Goal: Complete application form

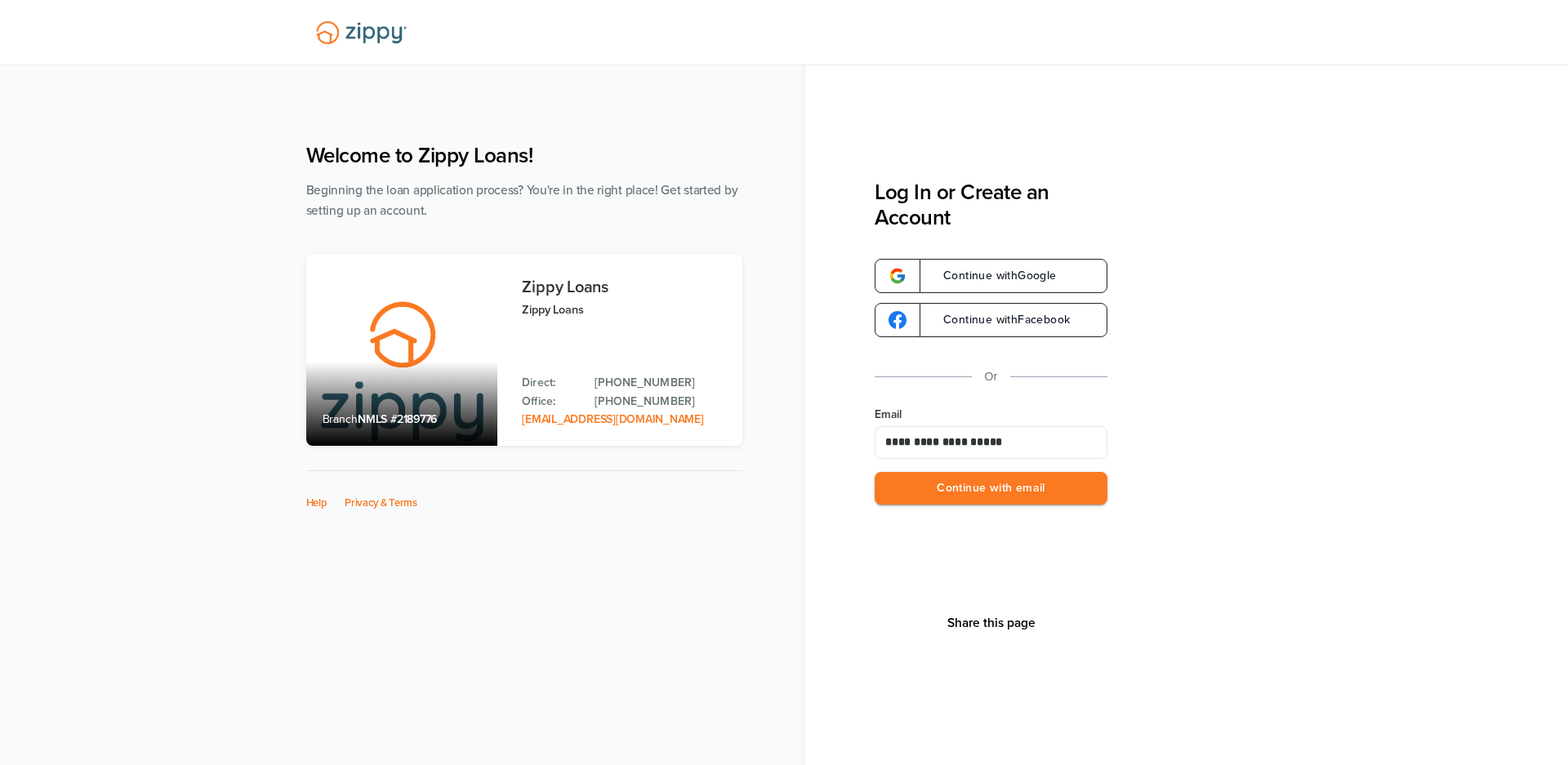
type input "**********"
click at [1179, 355] on div "**********" at bounding box center [1221, 459] width 693 height 561
click at [974, 474] on button "Continue with email" at bounding box center [991, 489] width 233 height 34
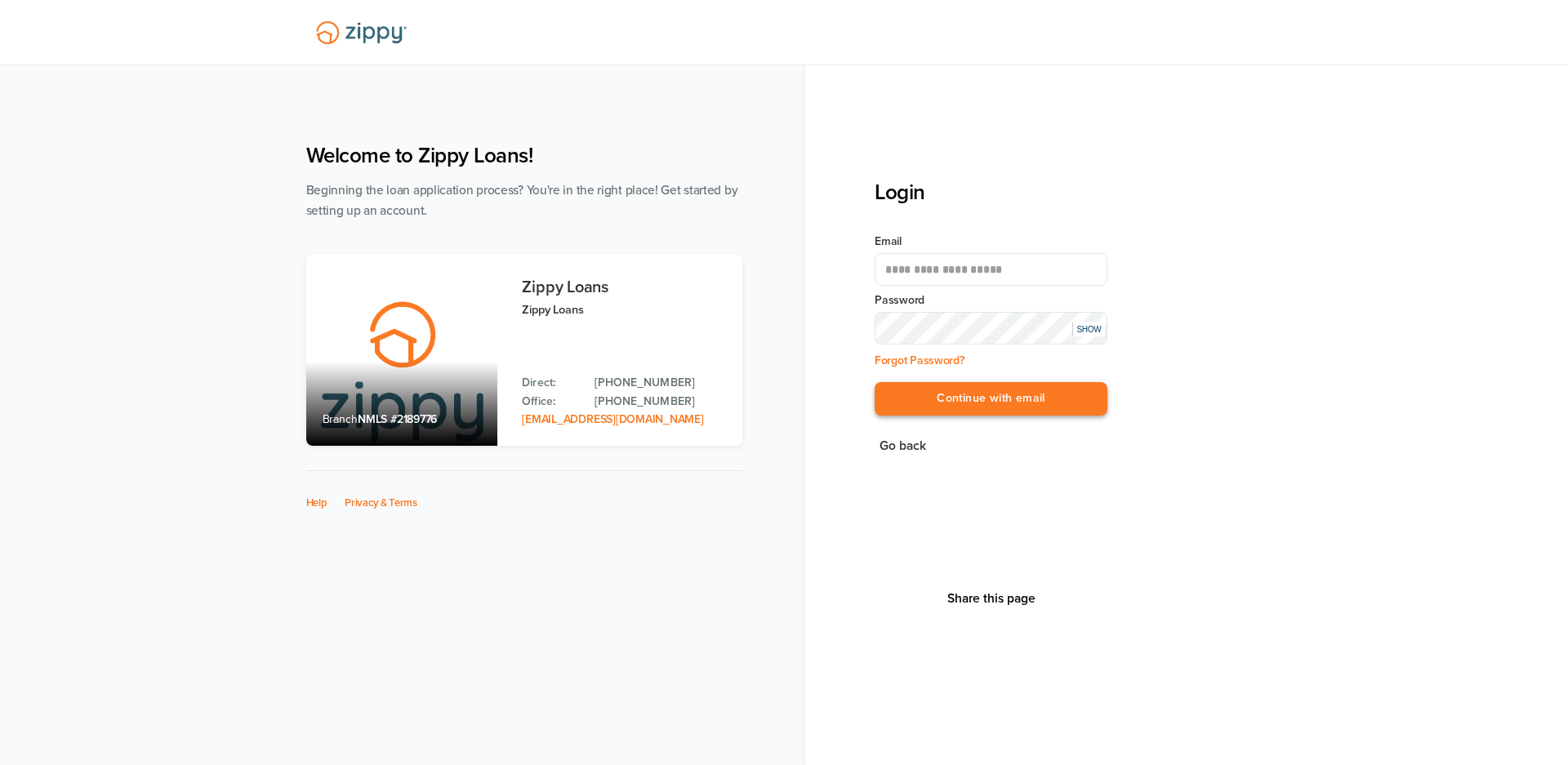
click at [920, 392] on button "Continue with email" at bounding box center [991, 399] width 233 height 34
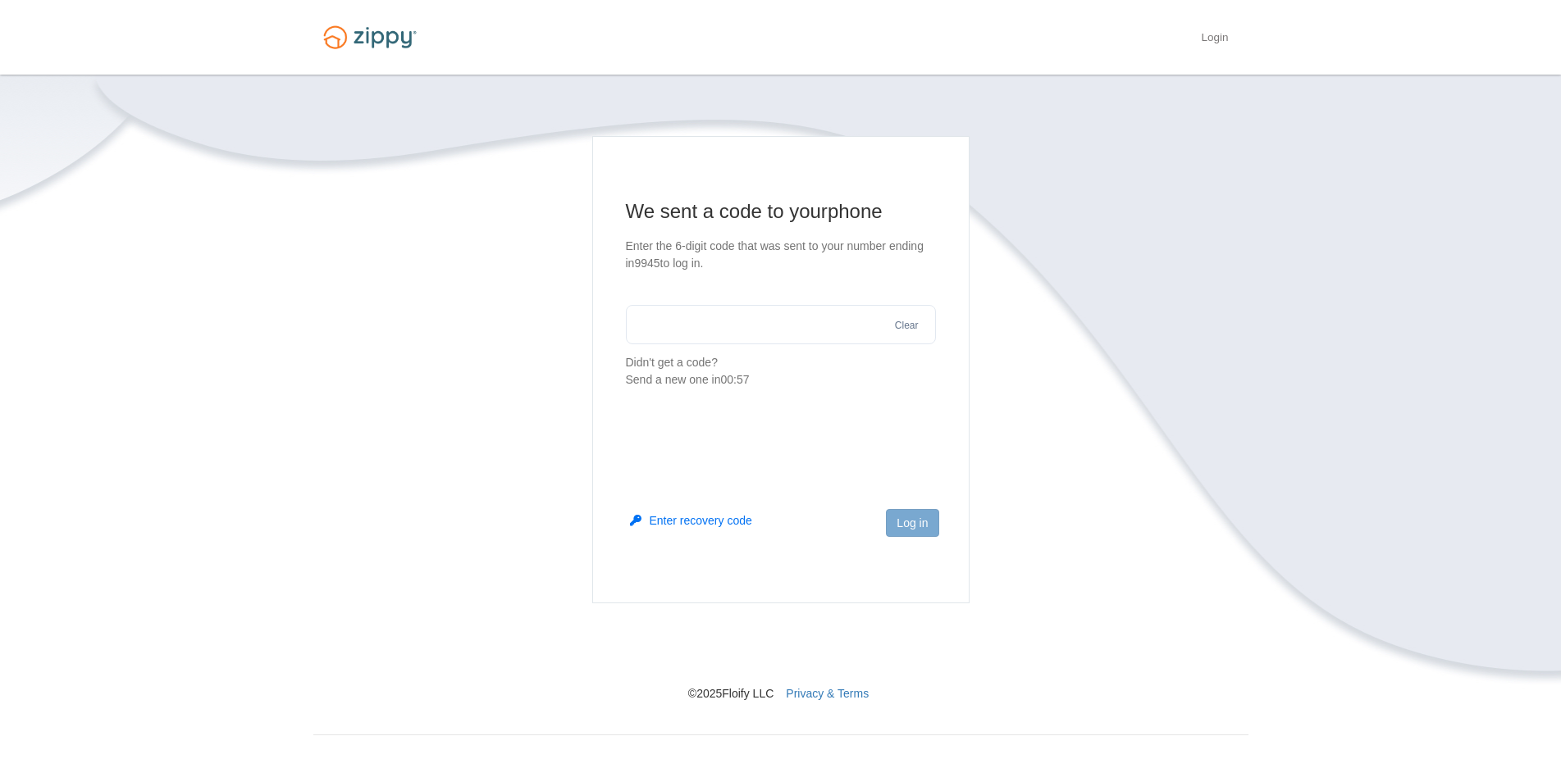
click at [812, 324] on input "text" at bounding box center [781, 324] width 310 height 39
type input "******"
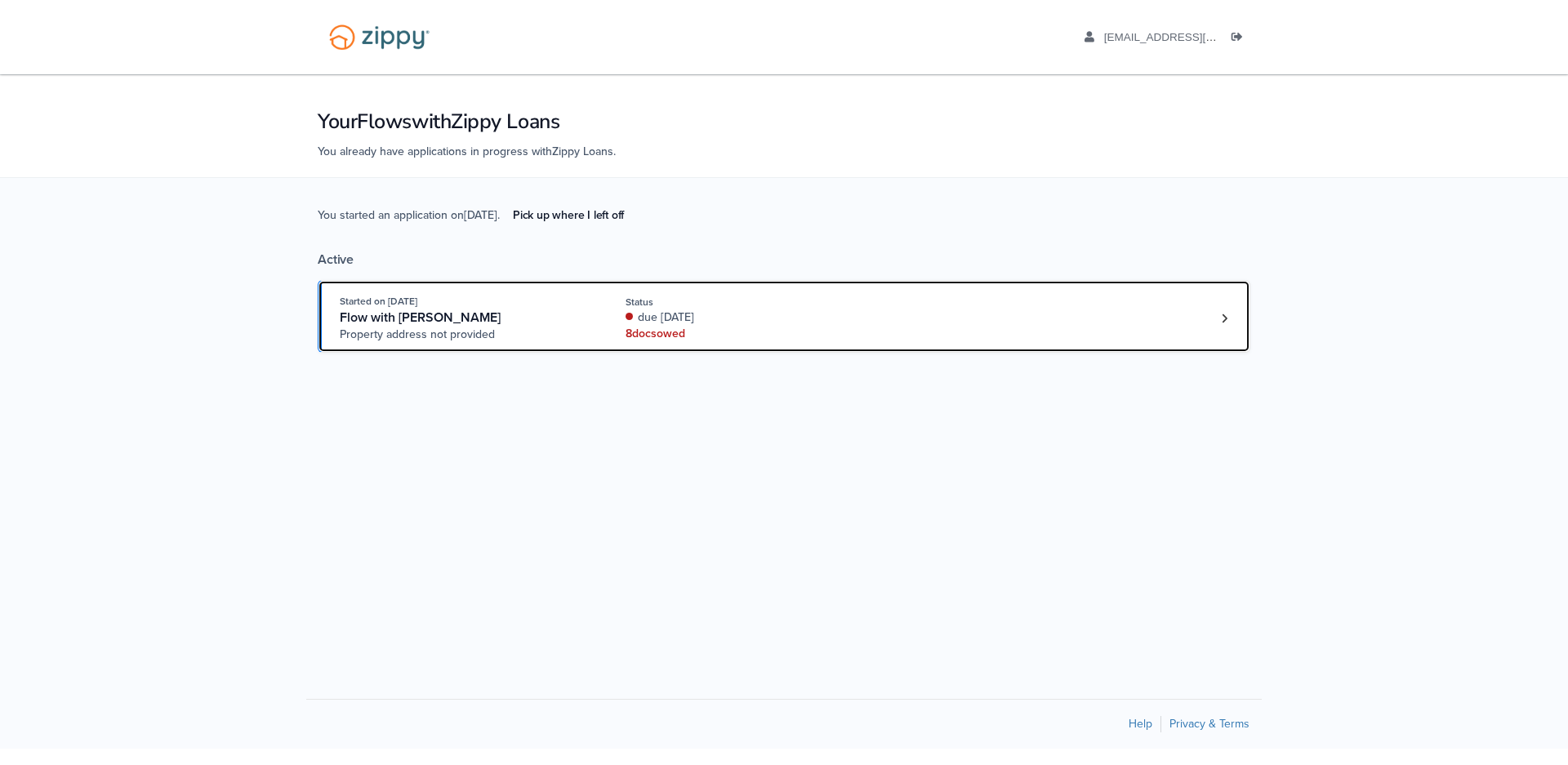
click at [808, 323] on div "due [DATE]" at bounding box center [734, 318] width 218 height 16
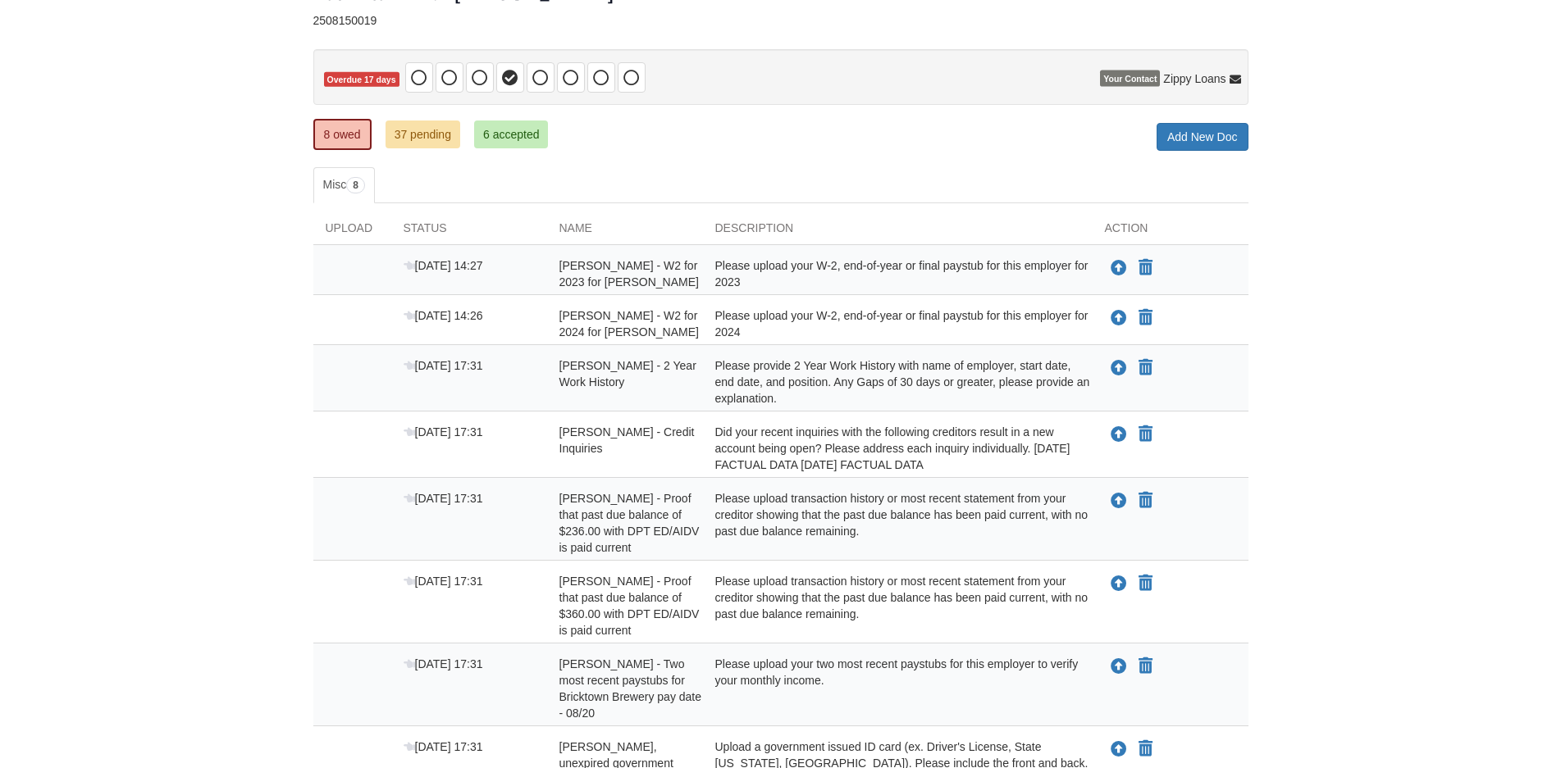
scroll to position [167, 0]
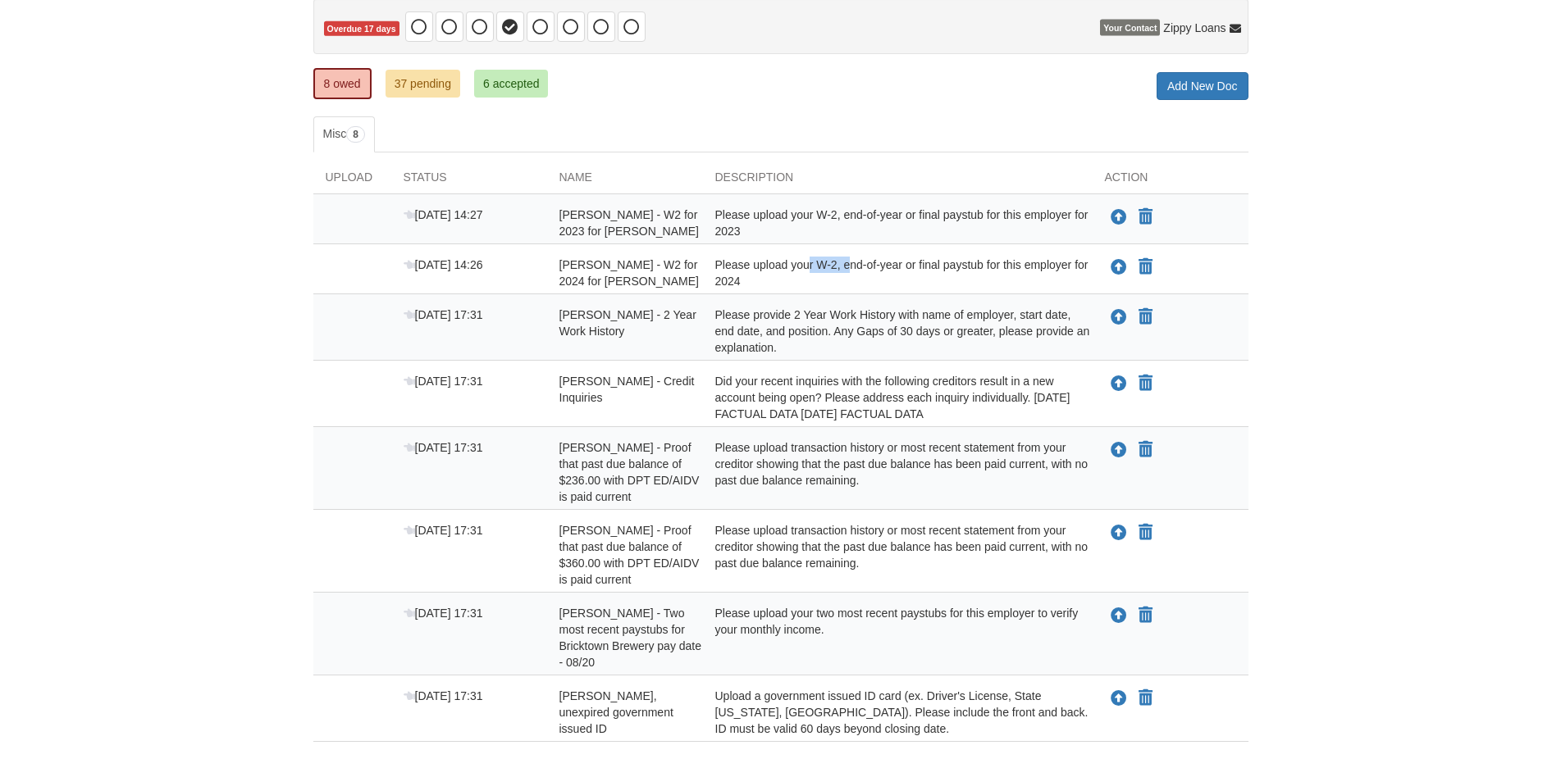
drag, startPoint x: 769, startPoint y: 267, endPoint x: 812, endPoint y: 267, distance: 42.6
click at [812, 267] on div "Please upload your W-2, end-of-year or final paystub for this employer for 2024" at bounding box center [898, 273] width 390 height 33
drag, startPoint x: 835, startPoint y: 267, endPoint x: 898, endPoint y: 265, distance: 63.2
click at [898, 265] on div "Please upload your W-2, end-of-year or final paystub for this employer for 2024" at bounding box center [898, 273] width 390 height 33
drag, startPoint x: 984, startPoint y: 267, endPoint x: 1022, endPoint y: 271, distance: 37.9
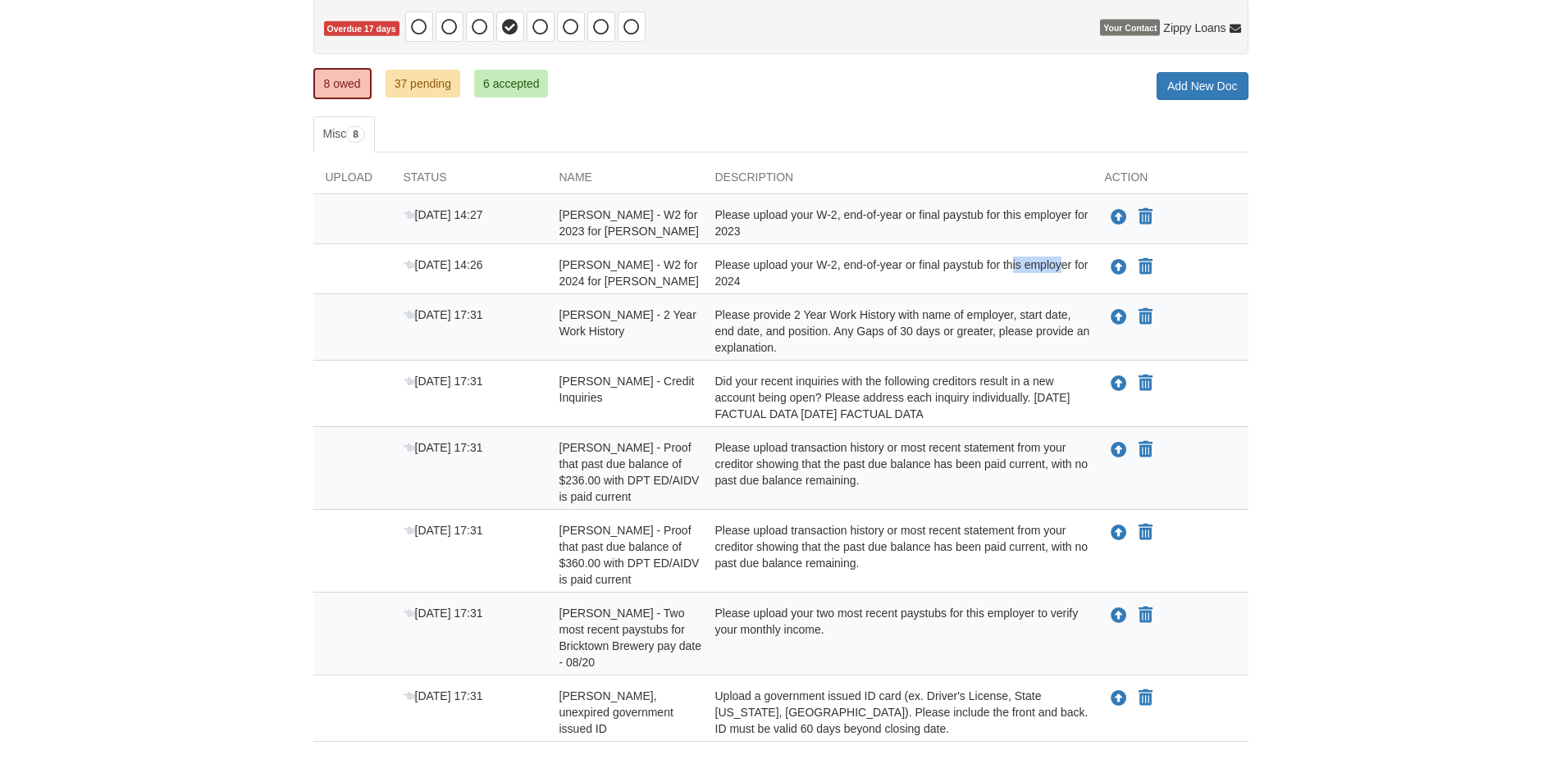
click at [1022, 271] on div "Please upload your W-2, end-of-year or final paystub for this employer for 2024" at bounding box center [898, 273] width 390 height 33
click at [926, 270] on div "Please upload your W-2, end-of-year or final paystub for this employer for 2024" at bounding box center [898, 273] width 390 height 33
drag, startPoint x: 842, startPoint y: 267, endPoint x: 911, endPoint y: 270, distance: 68.9
click at [903, 269] on div "Please upload your W-2, end-of-year or final paystub for this employer for 2024" at bounding box center [898, 273] width 390 height 33
drag, startPoint x: 942, startPoint y: 269, endPoint x: 1033, endPoint y: 267, distance: 90.2
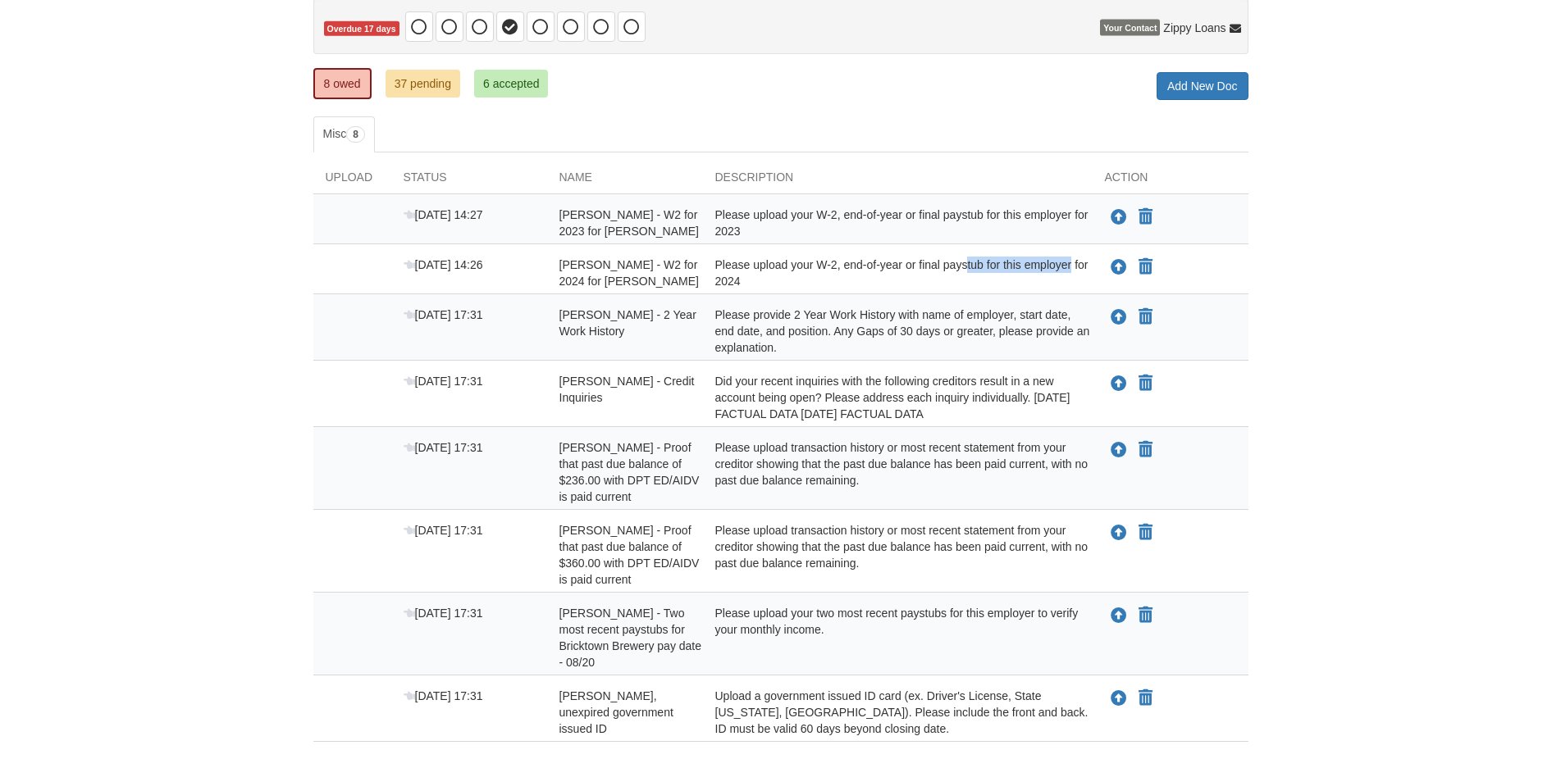
click at [1033, 267] on div "Please upload your W-2, end-of-year or final paystub for this employer for 2024" at bounding box center [898, 273] width 390 height 33
click at [817, 264] on div "Please upload your W-2, end-of-year or final paystub for this employer for 2024" at bounding box center [898, 273] width 390 height 33
click at [741, 262] on div "Please upload your W-2, end-of-year or final paystub for this employer for 2024" at bounding box center [898, 273] width 390 height 33
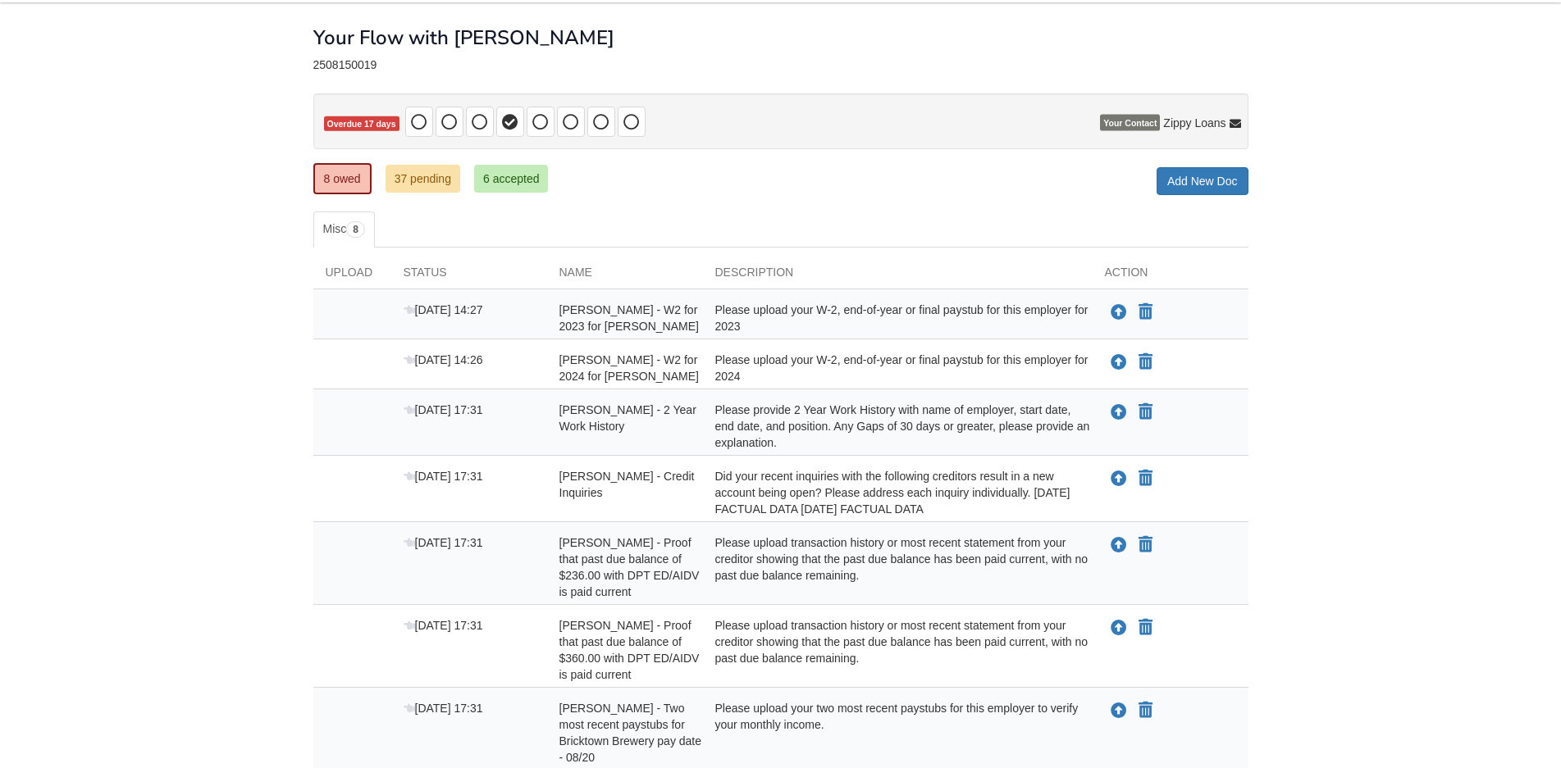
scroll to position [84, 0]
